Goal: Task Accomplishment & Management: Manage account settings

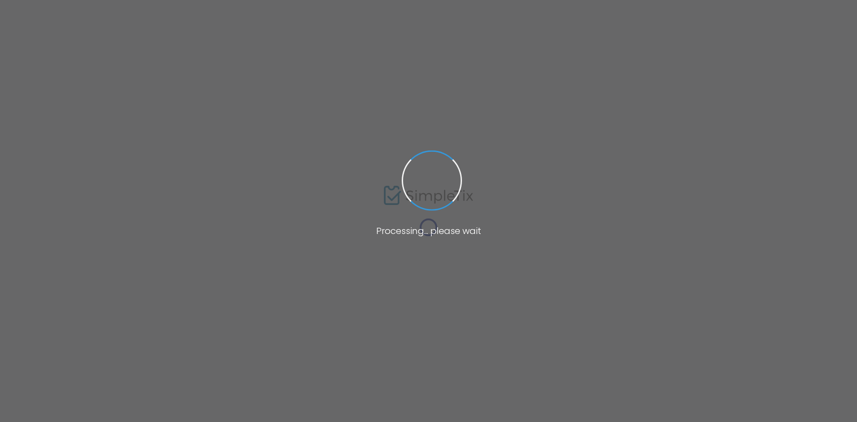
type input "The Sound Garden at [PERSON_NAME][GEOGRAPHIC_DATA]"
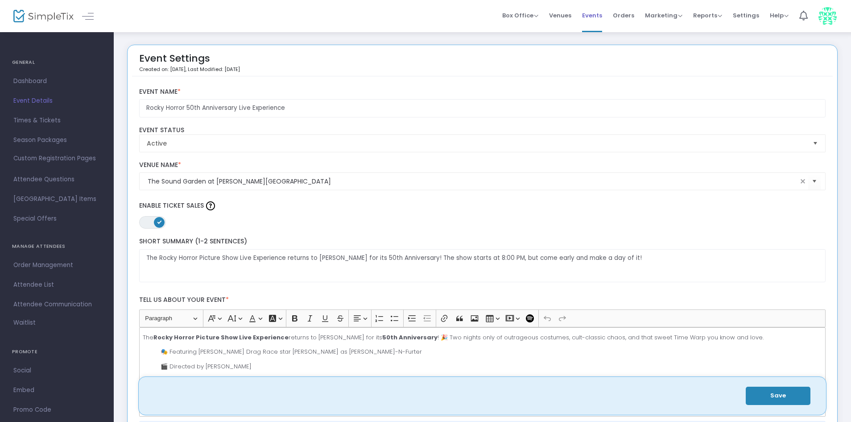
click at [599, 15] on span "Events" at bounding box center [592, 15] width 20 height 23
